Goal: Information Seeking & Learning: Learn about a topic

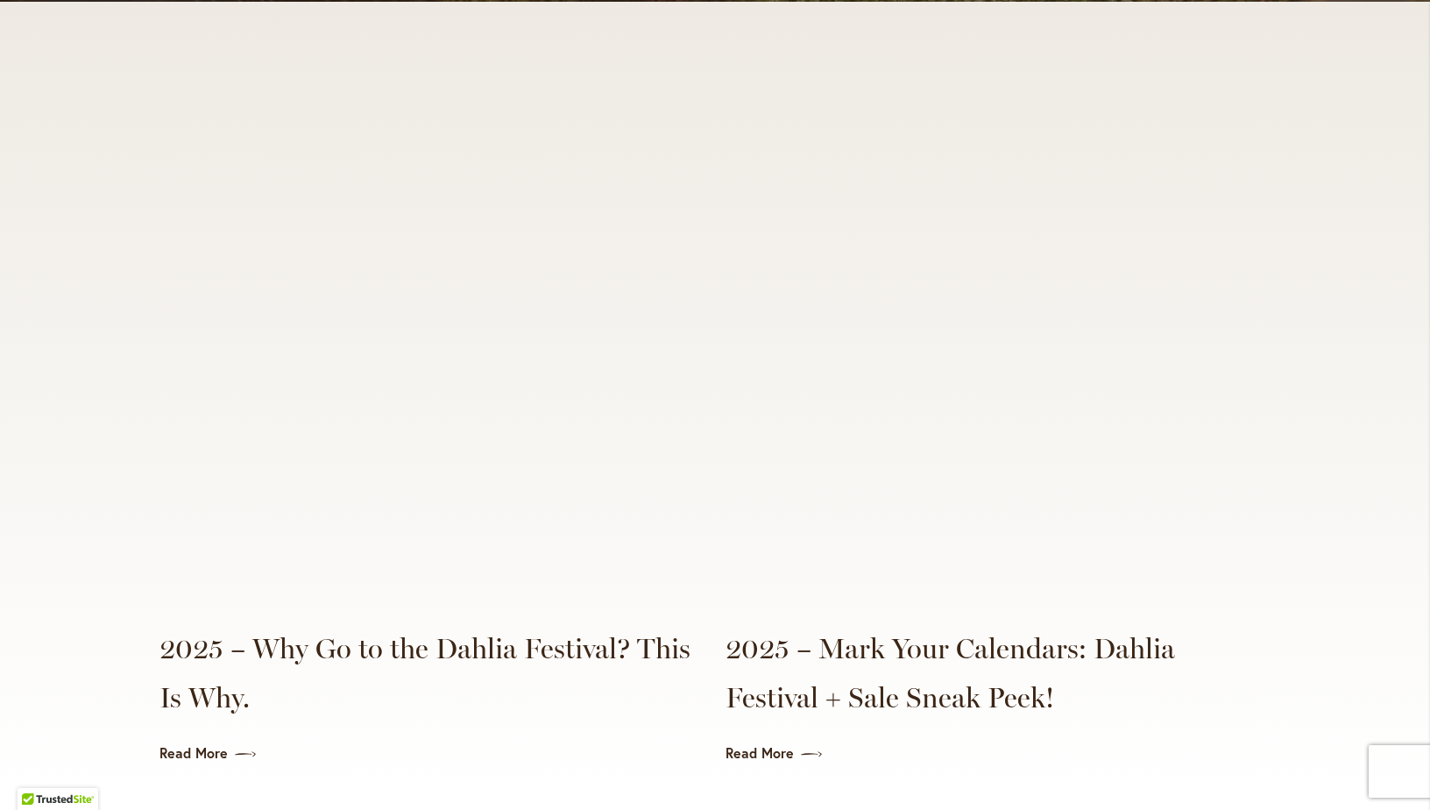
scroll to position [3944, 0]
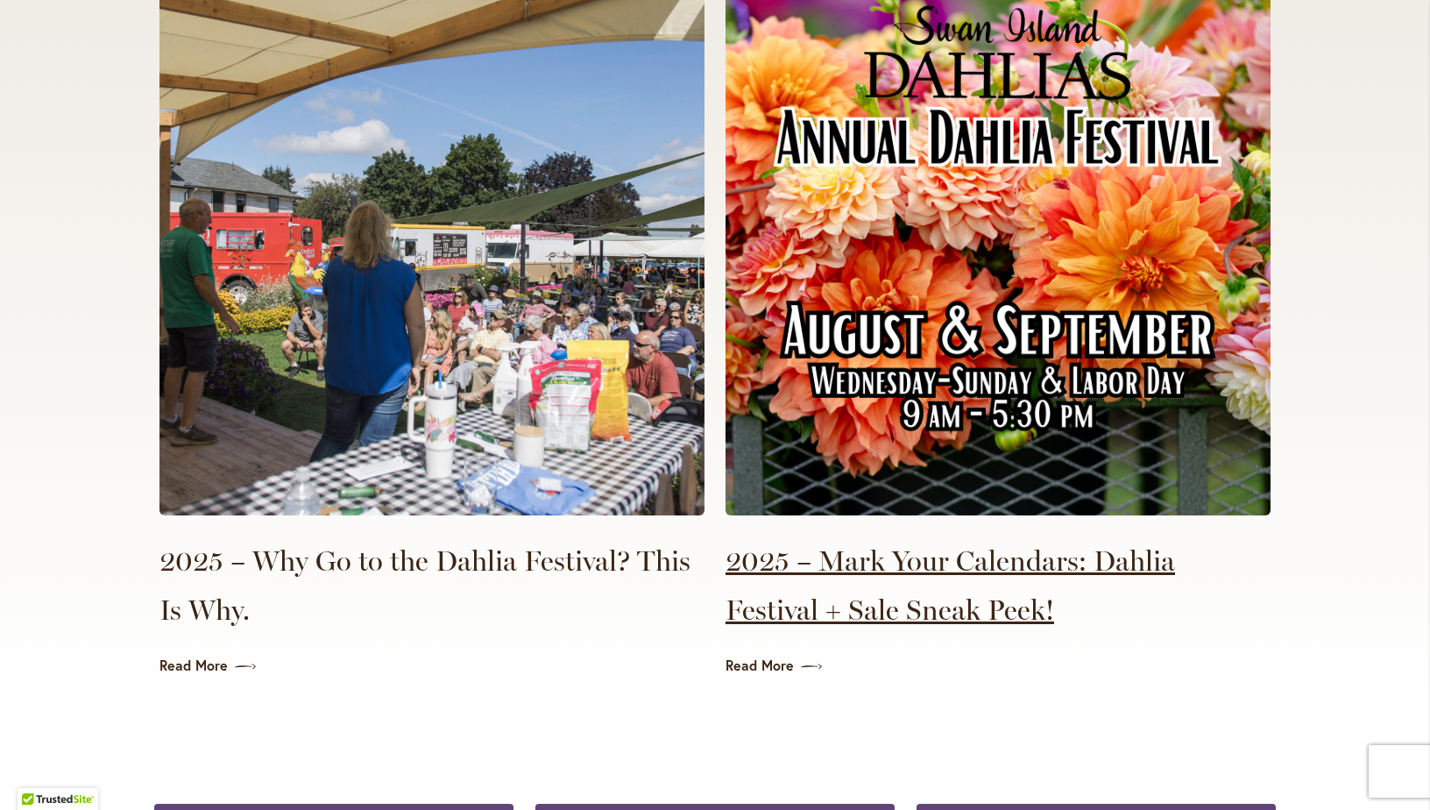
click at [918, 542] on link "2025 – Mark Your Calendars: Dahlia Festival + Sale Sneak Peek!" at bounding box center [998, 585] width 545 height 98
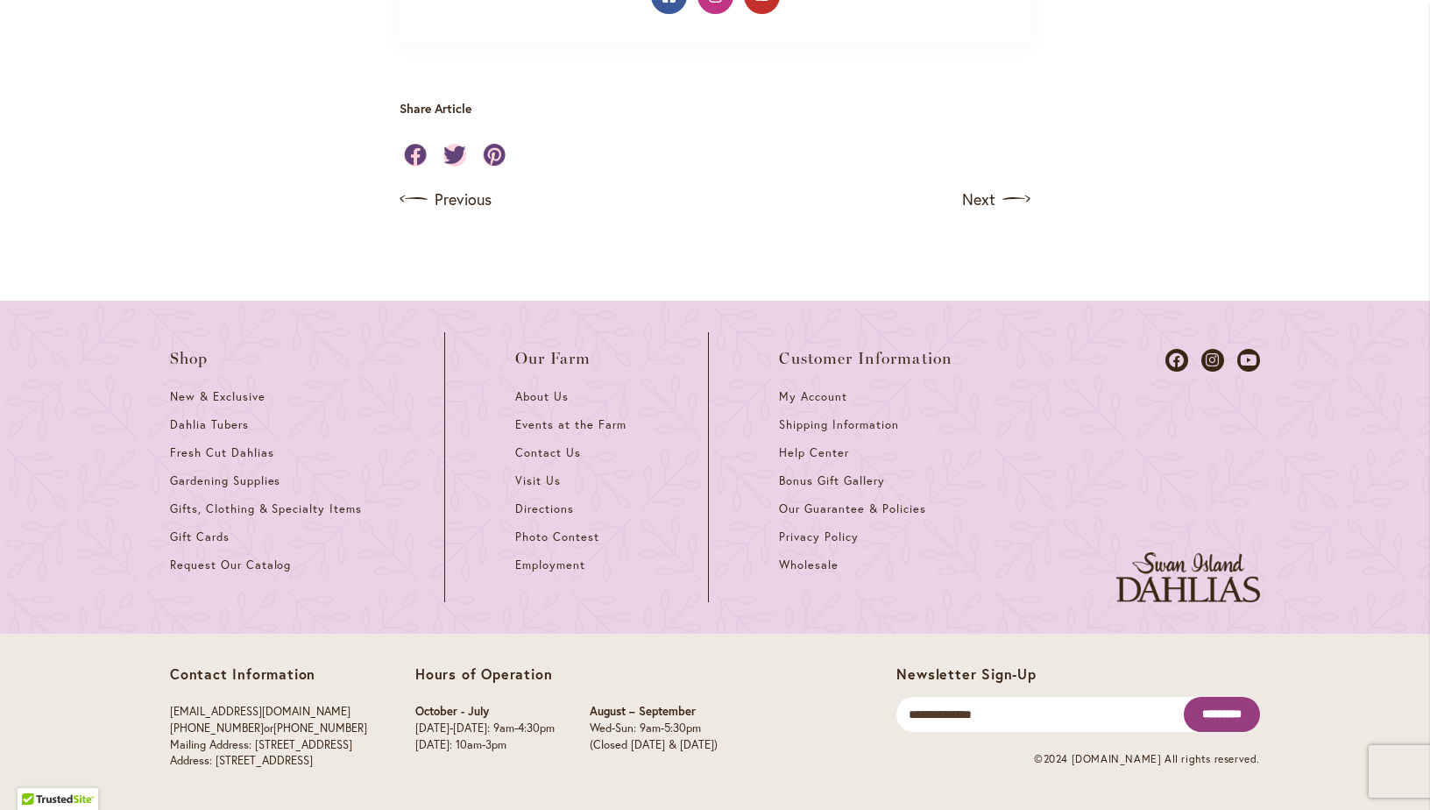
scroll to position [1721, 0]
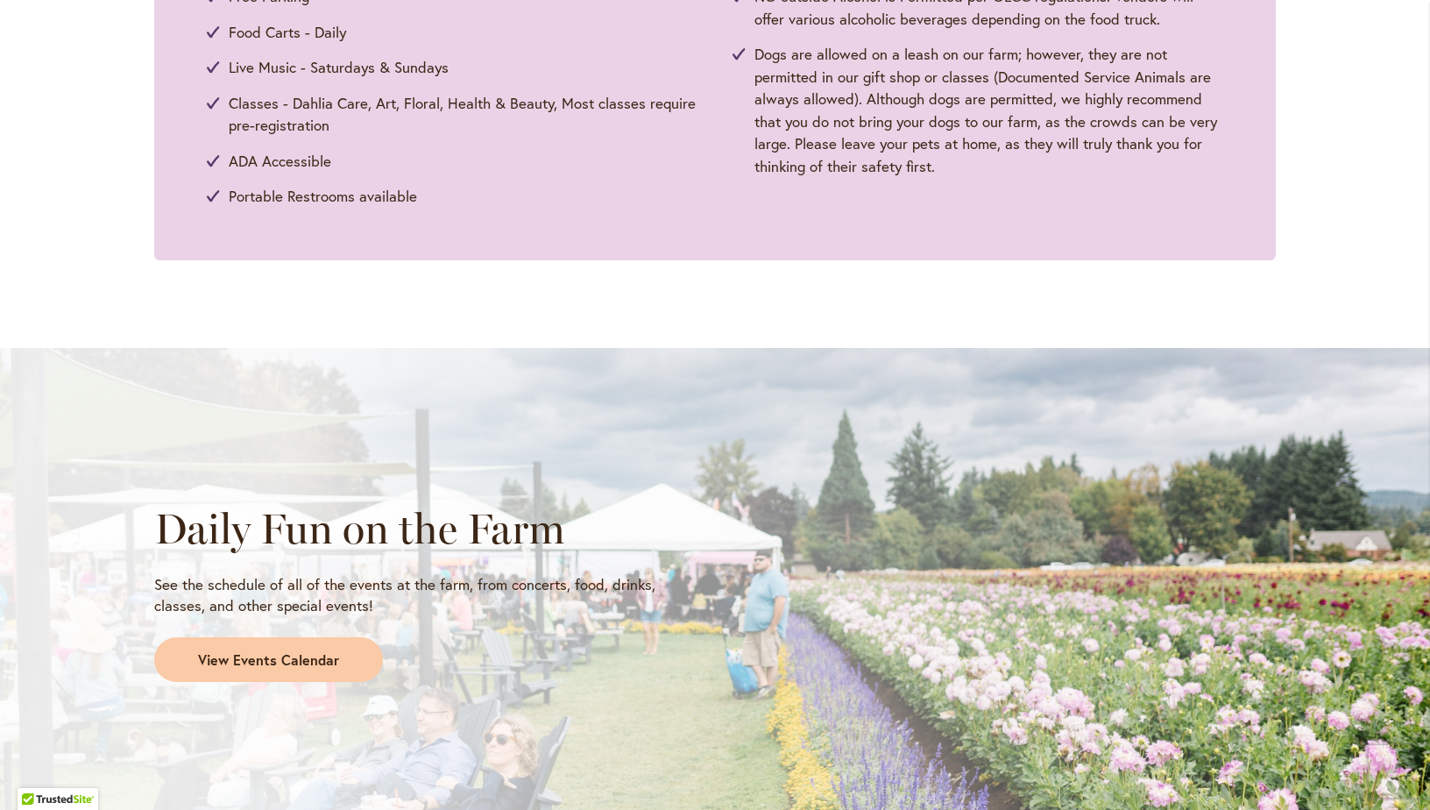
scroll to position [1052, 0]
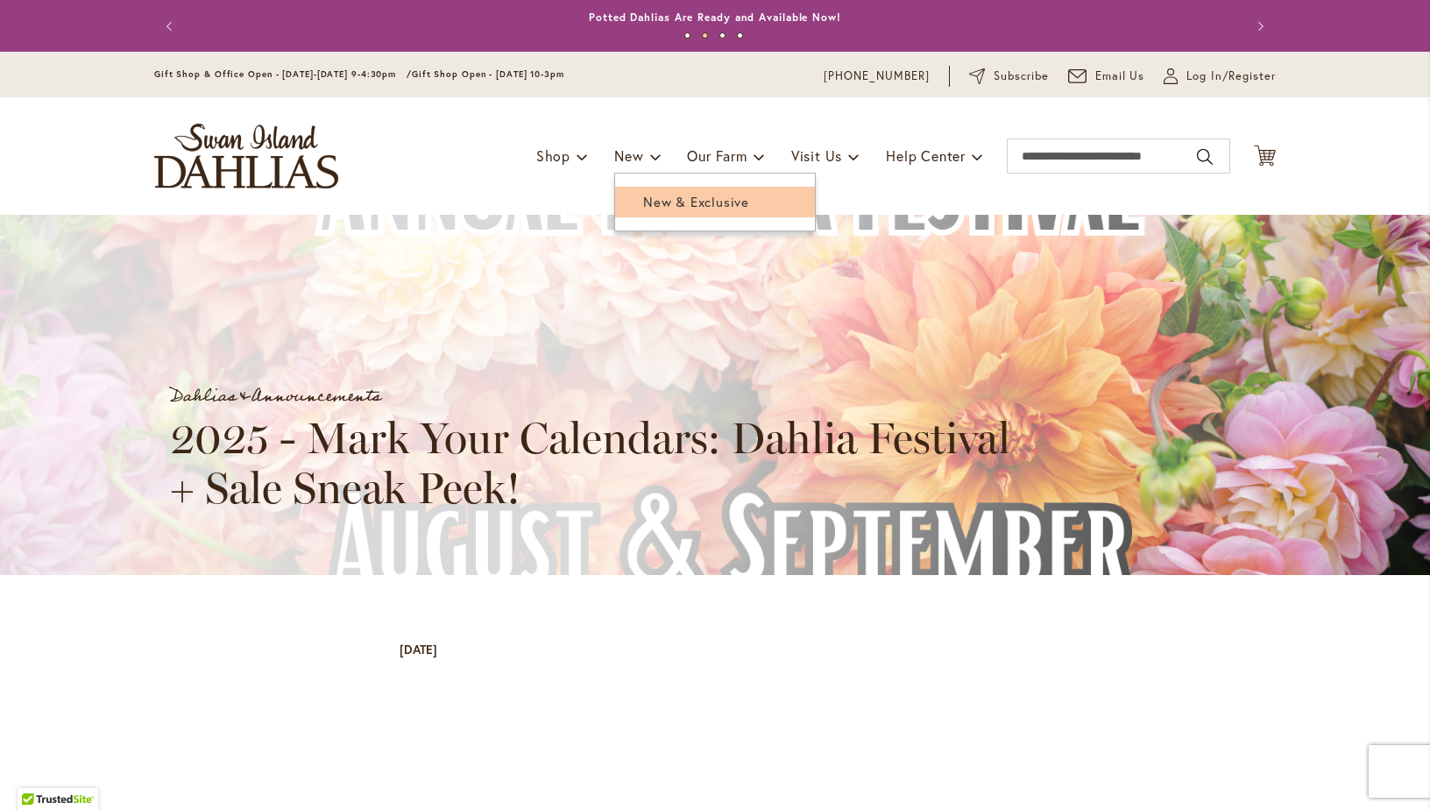
click at [661, 204] on span "New & Exclusive" at bounding box center [696, 202] width 106 height 18
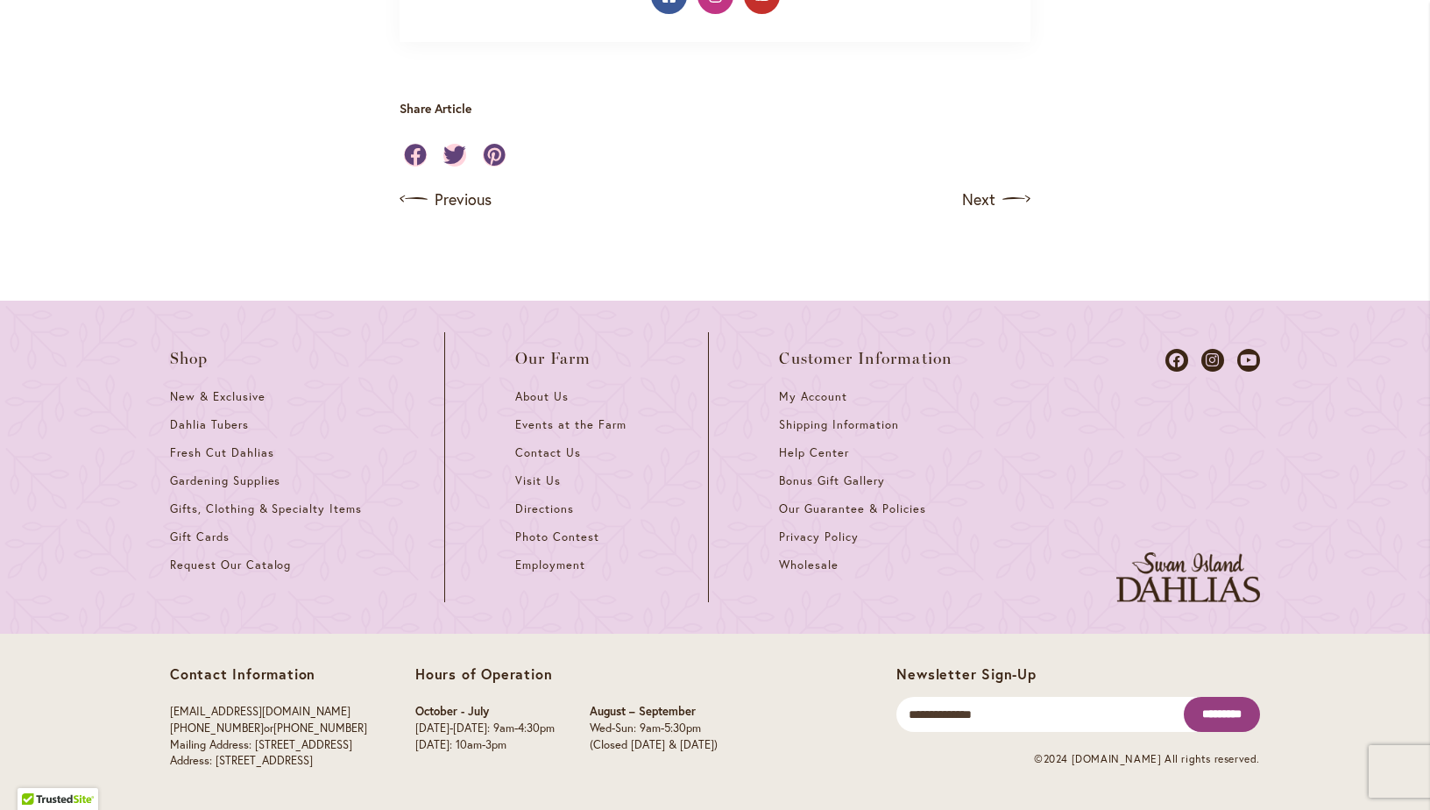
scroll to position [1896, 0]
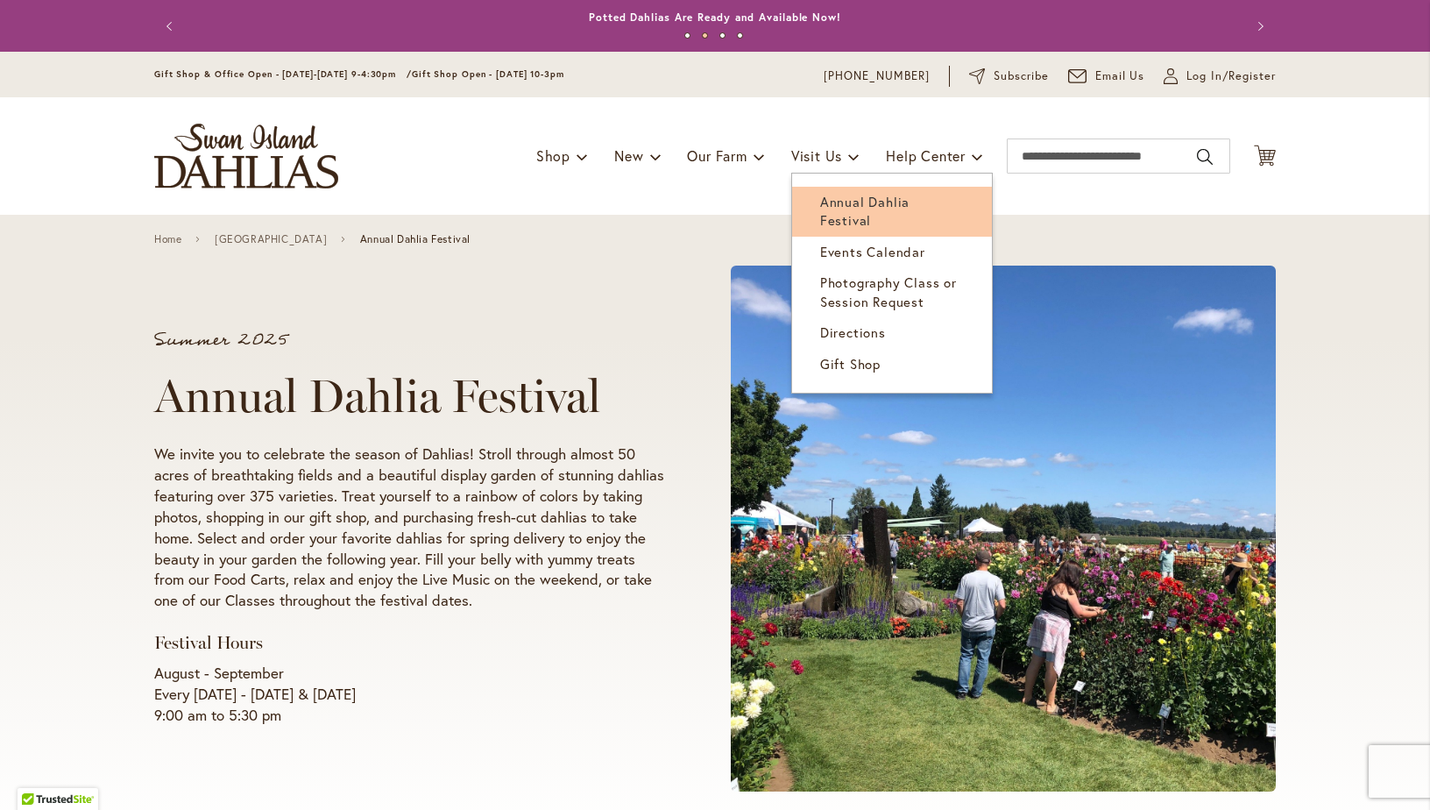
click at [833, 193] on span "Annual Dahlia Festival" at bounding box center [864, 211] width 89 height 36
